Goal: Transaction & Acquisition: Purchase product/service

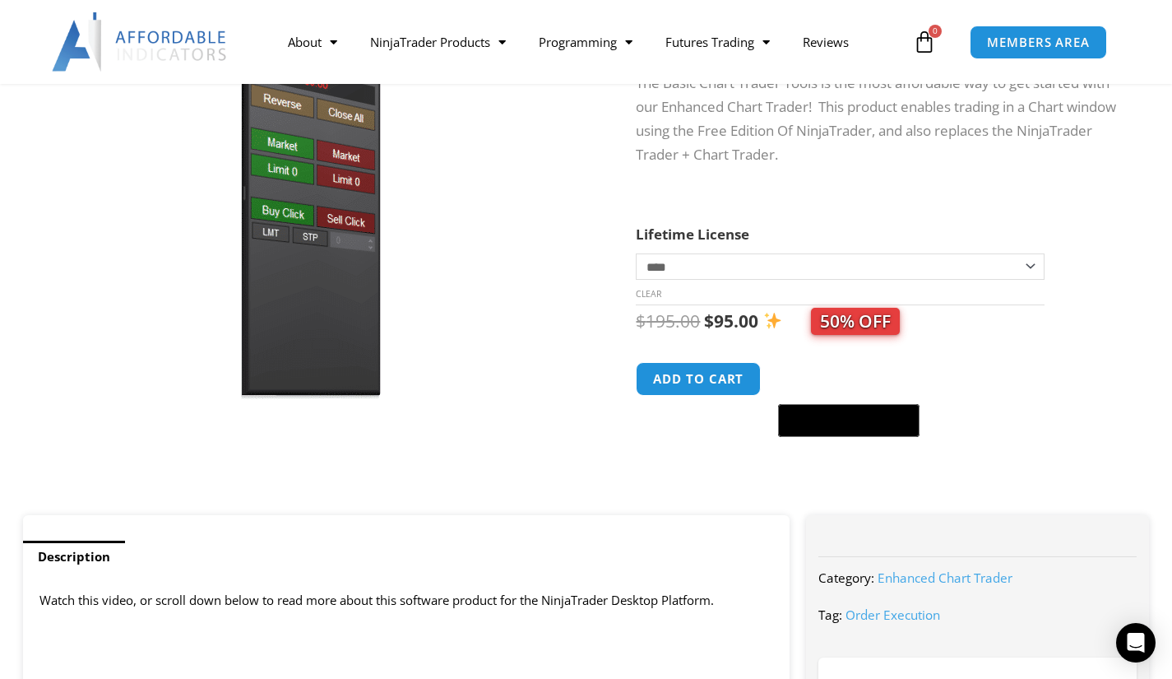
scroll to position [222, 0]
click at [722, 379] on button "Add to cart" at bounding box center [698, 379] width 125 height 34
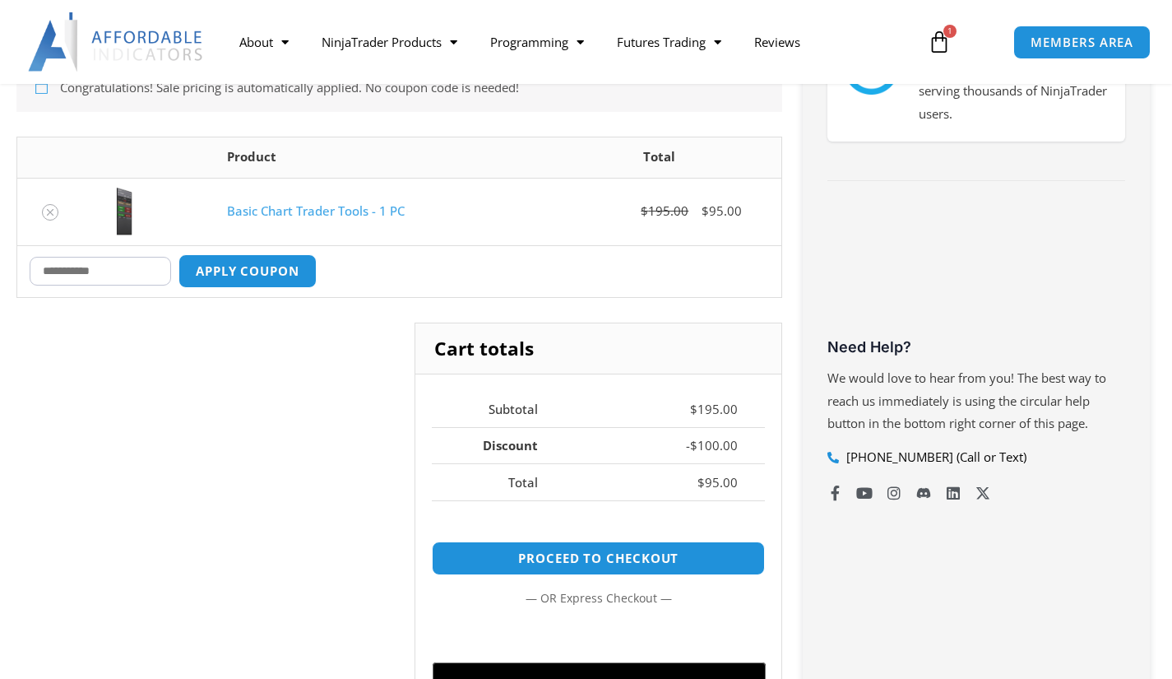
click at [63, 269] on input "Coupon:" at bounding box center [100, 271] width 141 height 29
type input "*******"
click at [248, 277] on button "Apply coupon" at bounding box center [247, 271] width 138 height 34
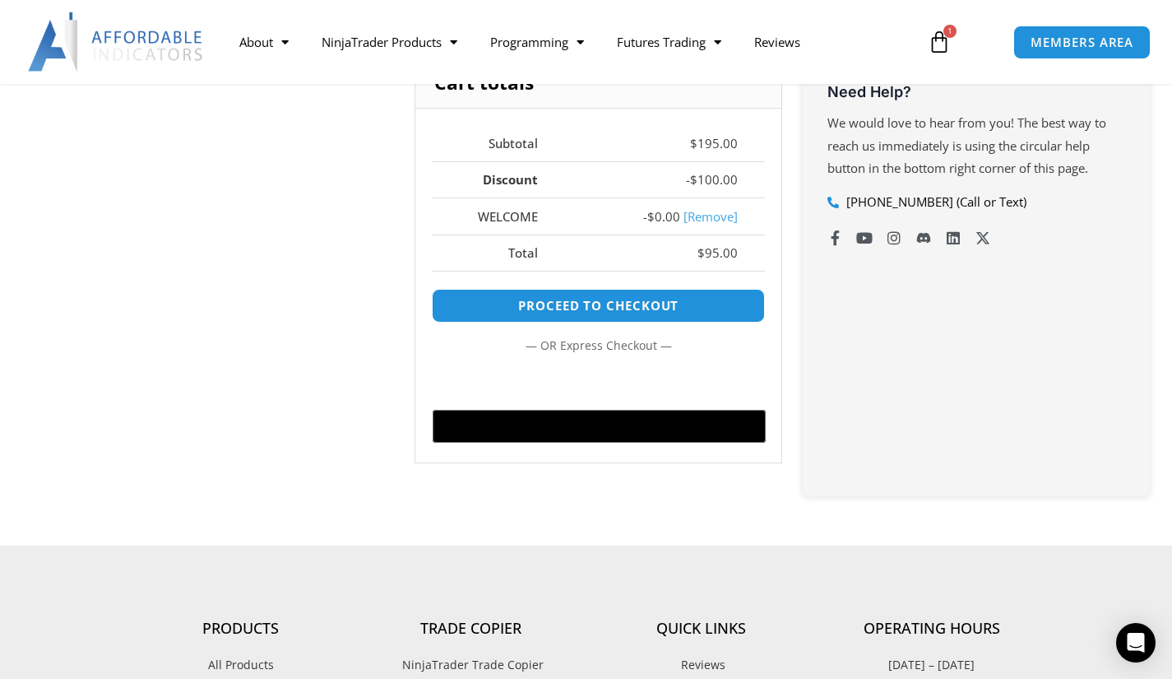
scroll to position [709, 0]
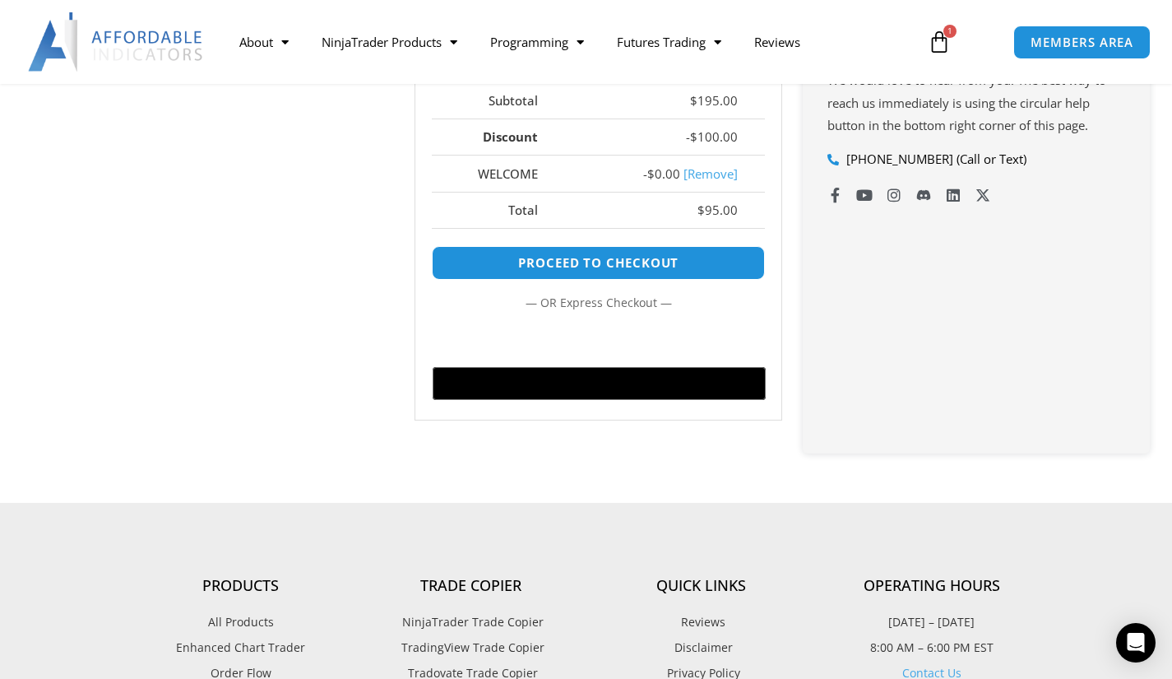
click at [716, 176] on link "[Remove]" at bounding box center [711, 173] width 54 height 16
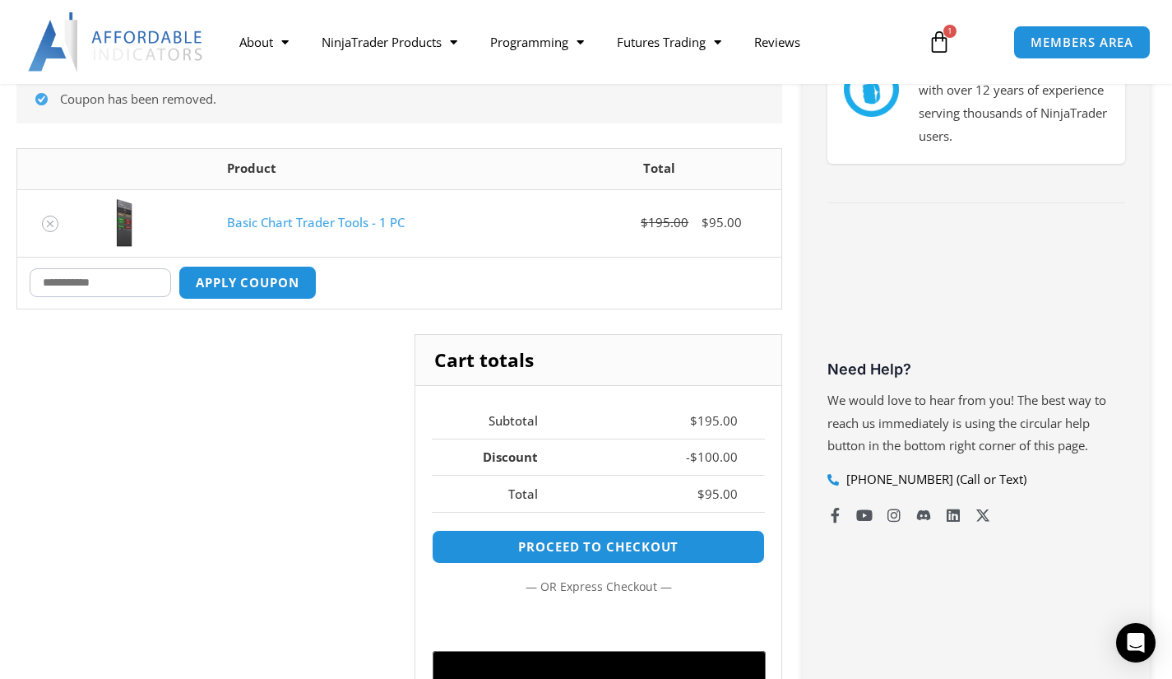
scroll to position [380, 0]
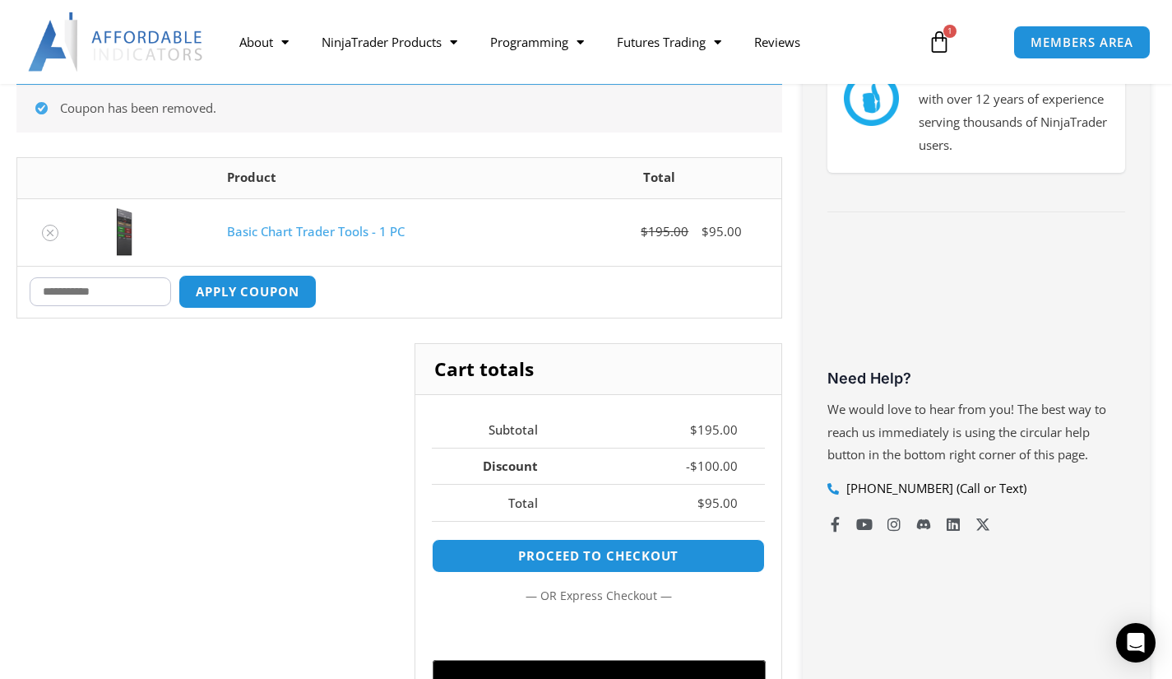
click at [72, 289] on input "Coupon:" at bounding box center [100, 291] width 141 height 29
type input "****"
click at [242, 290] on button "Apply coupon" at bounding box center [247, 292] width 138 height 34
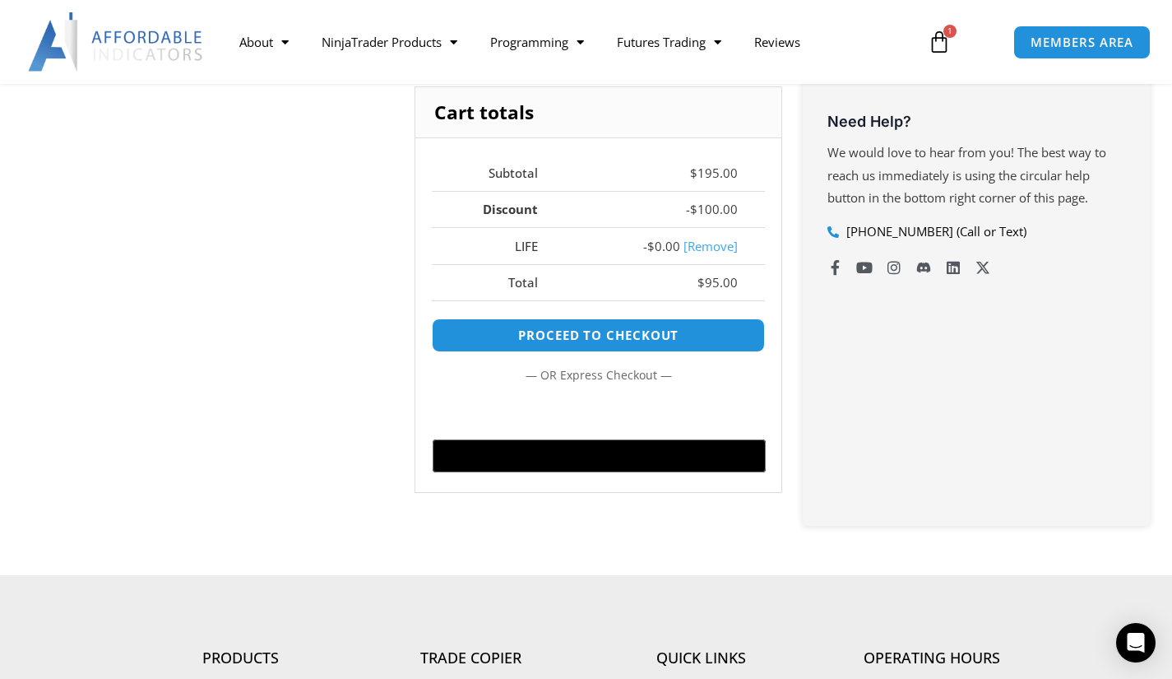
scroll to position [545, 0]
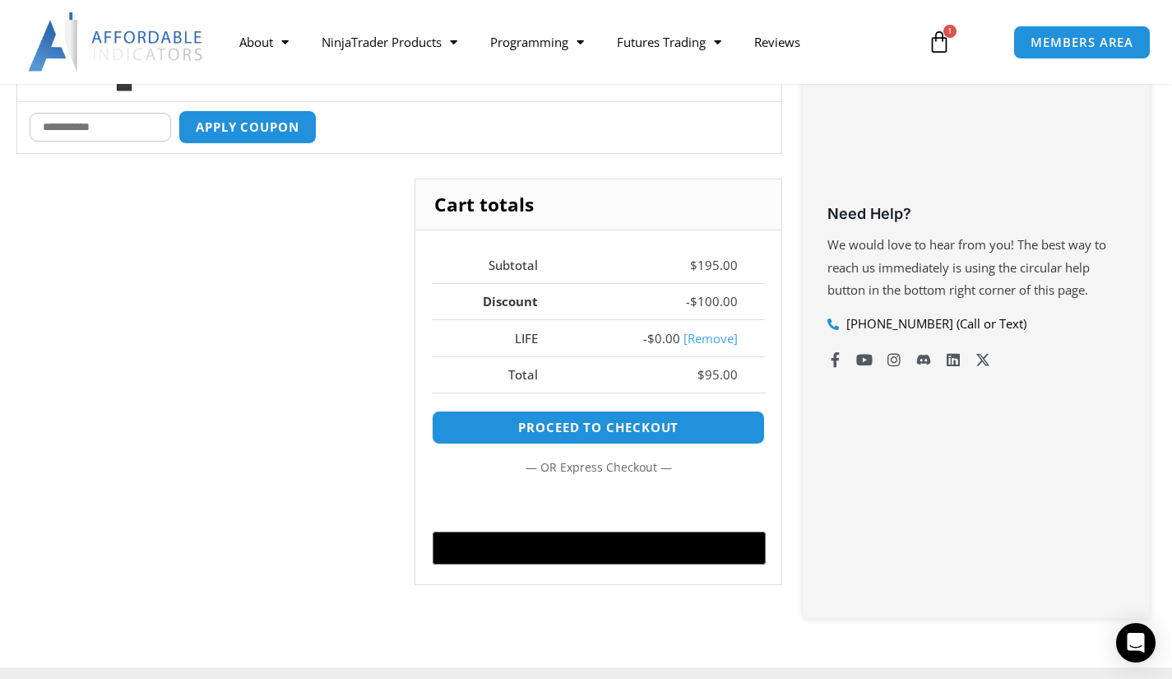
click at [327, 446] on div "Cart totals Subtotal $ 195.00 Discount - $ 100.00 LIFE - $ 0.00 [Remove] Total …" at bounding box center [399, 393] width 766 height 431
